Goal: Task Accomplishment & Management: Use online tool/utility

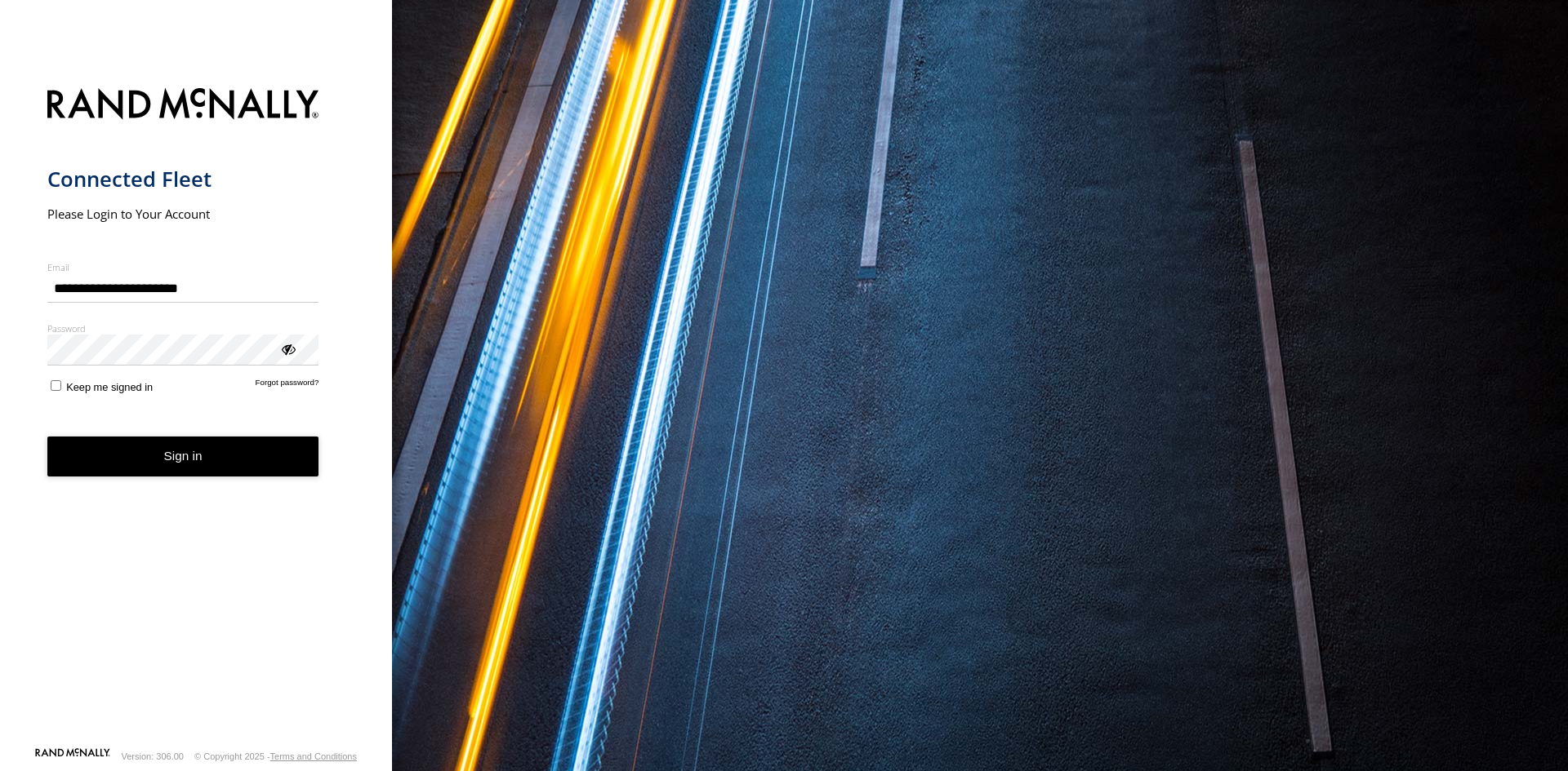
click at [245, 477] on button "Sign in" at bounding box center [183, 456] width 272 height 40
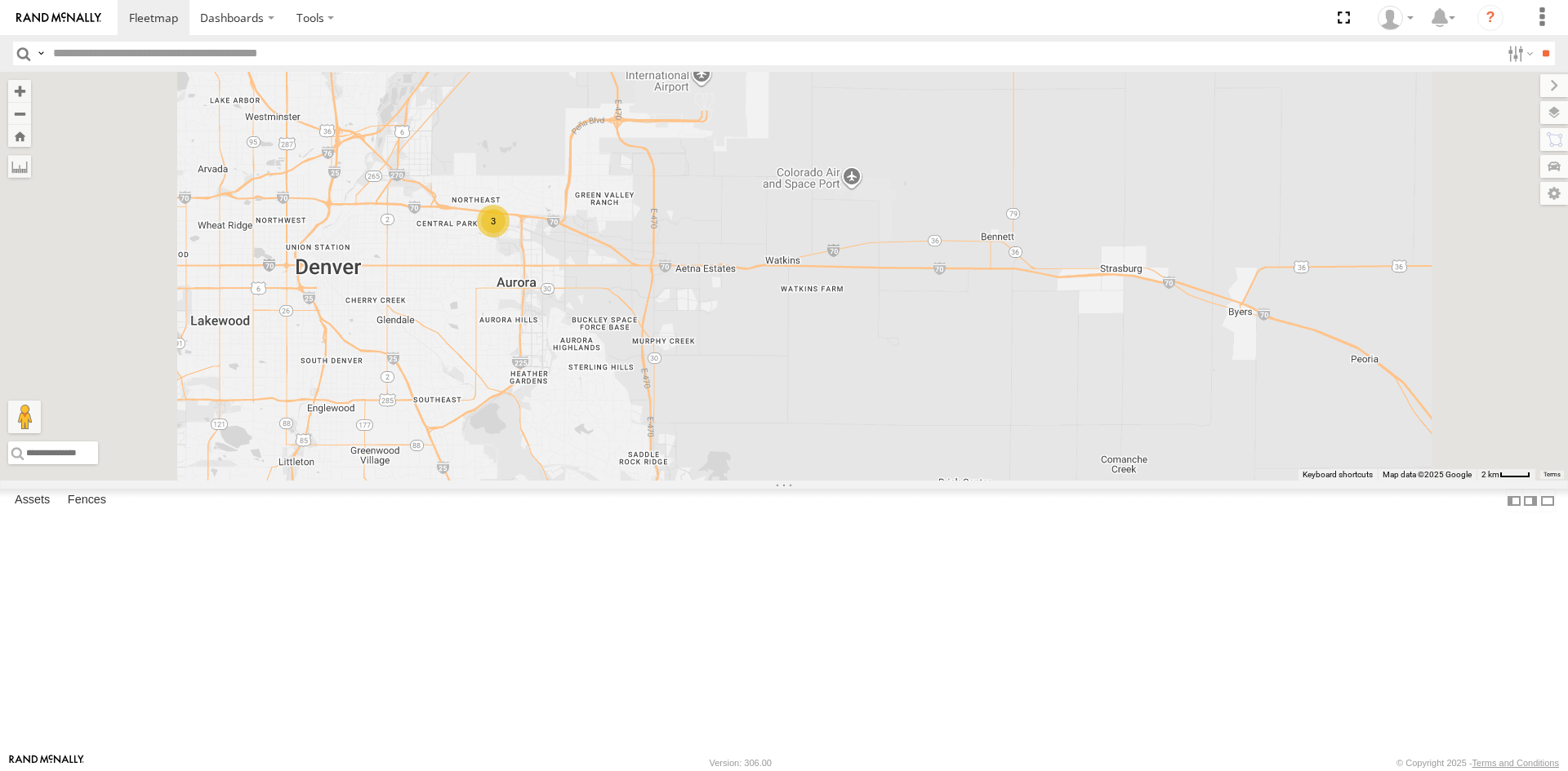
click at [509, 238] on div "3" at bounding box center [493, 220] width 32 height 32
